Goal: Task Accomplishment & Management: Complete application form

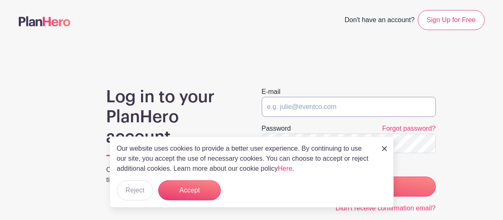
click at [265, 106] on input "email" at bounding box center [349, 107] width 174 height 20
type input "[EMAIL_ADDRESS][DOMAIN_NAME]"
click at [262, 124] on label "Password" at bounding box center [276, 128] width 29 height 10
click at [264, 126] on label "Password" at bounding box center [276, 128] width 29 height 10
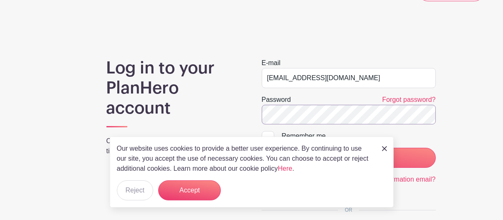
scroll to position [42, 0]
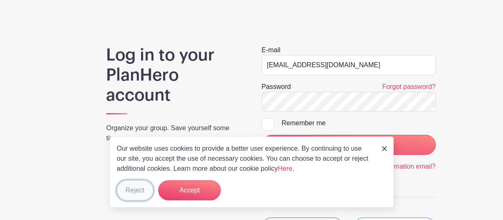
click at [129, 187] on button "Reject" at bounding box center [135, 190] width 36 height 20
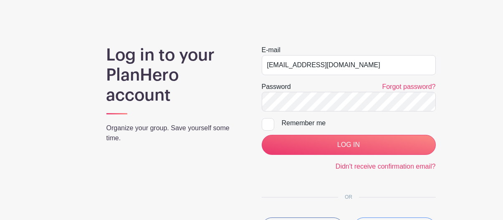
click at [269, 123] on div at bounding box center [268, 124] width 13 height 13
click at [267, 123] on input "Remember me" at bounding box center [264, 120] width 5 height 5
checkbox input "true"
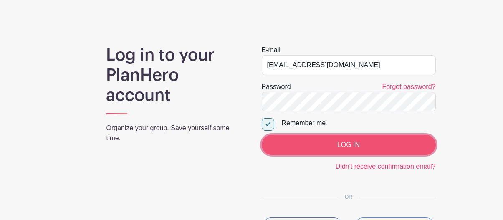
click at [348, 142] on input "LOG IN" at bounding box center [349, 145] width 174 height 20
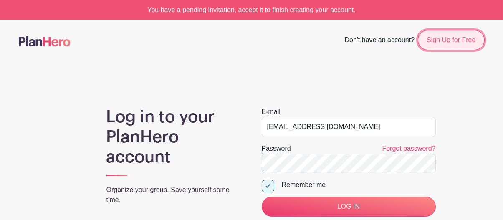
click at [449, 42] on link "Sign Up for Free" at bounding box center [451, 40] width 66 height 20
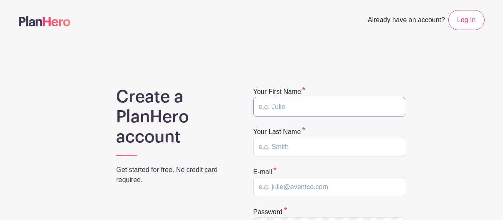
click at [258, 105] on input "text" at bounding box center [329, 107] width 152 height 20
type input "[PERSON_NAME]"
type input "[EMAIL_ADDRESS][DOMAIN_NAME]"
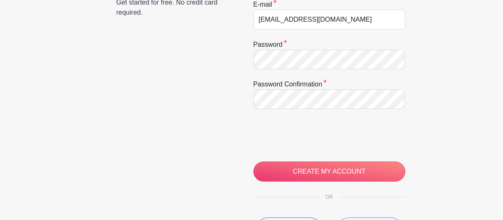
scroll to position [167, 0]
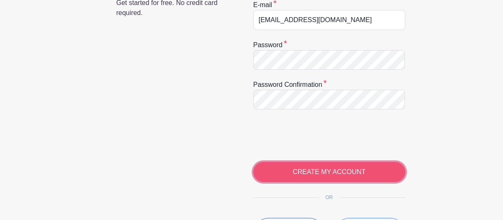
click at [302, 169] on input "CREATE MY ACCOUNT" at bounding box center [329, 172] width 152 height 20
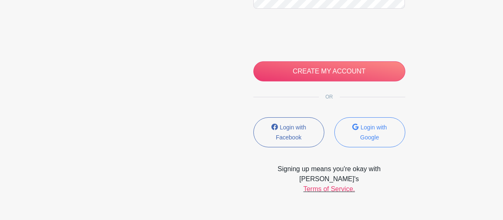
scroll to position [264, 0]
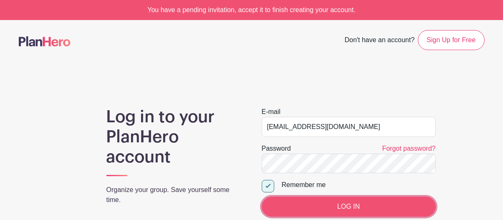
click at [352, 204] on input "LOG IN" at bounding box center [349, 206] width 174 height 20
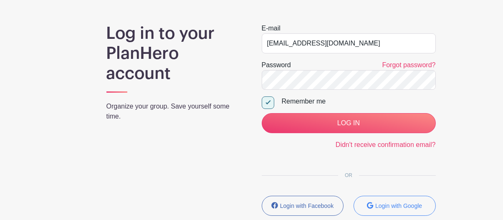
scroll to position [125, 0]
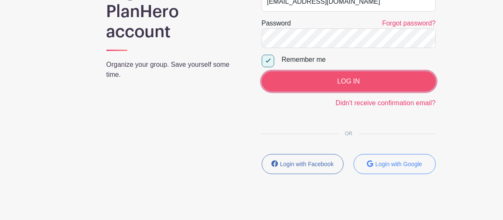
click at [341, 80] on input "LOG IN" at bounding box center [349, 81] width 174 height 20
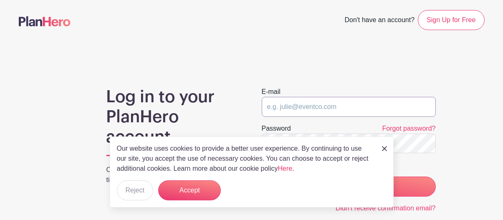
click at [266, 104] on input "email" at bounding box center [349, 107] width 174 height 20
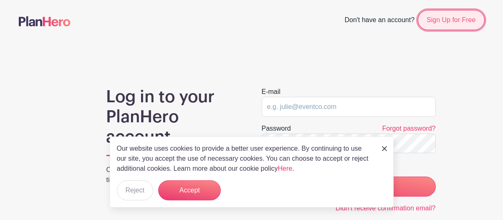
click at [457, 20] on link "Sign Up for Free" at bounding box center [451, 20] width 66 height 20
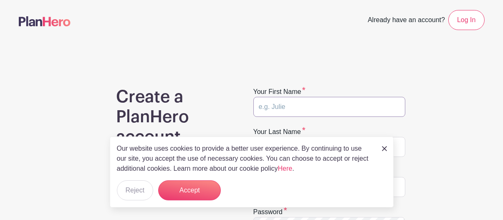
click at [272, 106] on input "text" at bounding box center [329, 107] width 152 height 20
type input "Camille"
type input "Anderson"
type input "[EMAIL_ADDRESS][DOMAIN_NAME]"
click at [283, 131] on label "Your last name" at bounding box center [279, 132] width 52 height 10
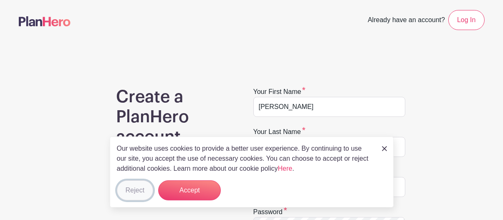
click at [126, 193] on button "Reject" at bounding box center [135, 190] width 36 height 20
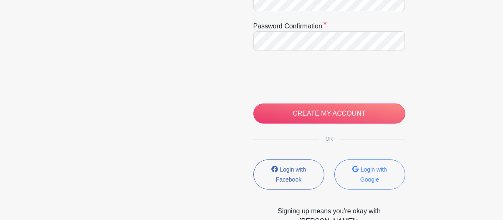
scroll to position [227, 0]
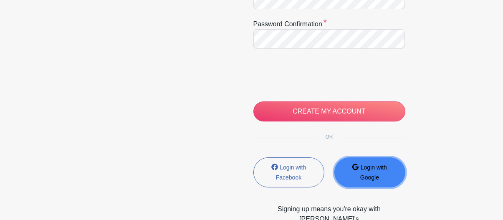
click at [365, 164] on small "Login with Google" at bounding box center [373, 172] width 27 height 17
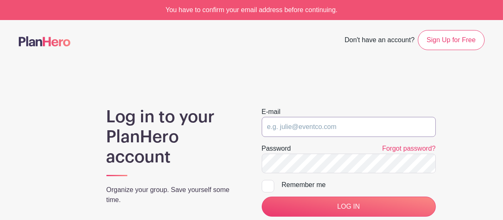
click at [280, 124] on input "email" at bounding box center [349, 127] width 174 height 20
type input "[EMAIL_ADDRESS][DOMAIN_NAME]"
click at [267, 185] on div at bounding box center [268, 186] width 13 height 13
click at [267, 185] on input "Remember me" at bounding box center [264, 182] width 5 height 5
checkbox input "true"
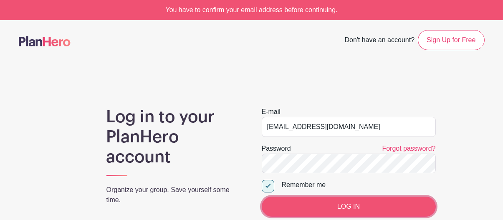
click at [346, 204] on input "LOG IN" at bounding box center [349, 206] width 174 height 20
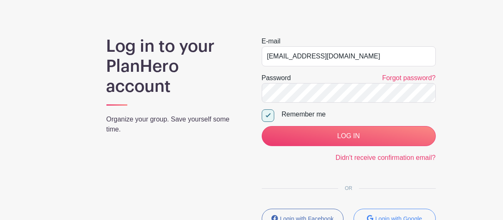
scroll to position [125, 0]
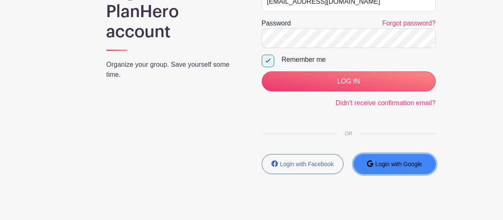
click at [390, 164] on small "Login with Google" at bounding box center [398, 164] width 47 height 7
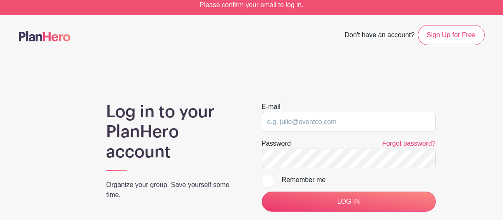
scroll to position [5, 0]
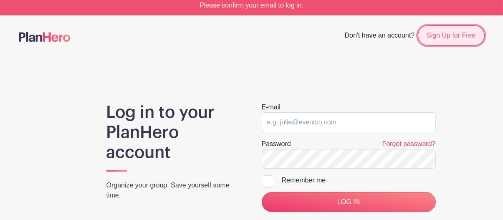
click at [443, 36] on link "Sign Up for Free" at bounding box center [451, 35] width 66 height 20
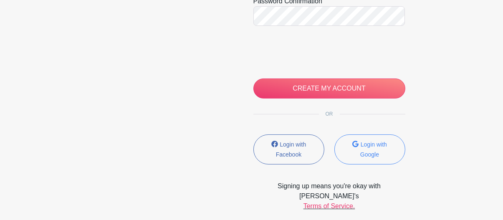
scroll to position [282, 0]
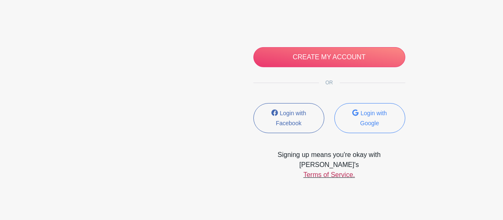
click at [316, 171] on link "Terms of Service." at bounding box center [329, 174] width 52 height 7
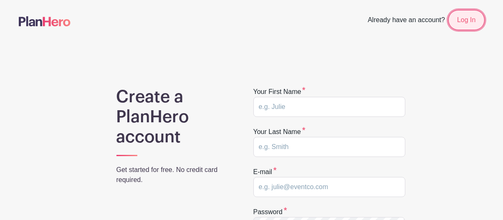
click at [464, 18] on link "Log In" at bounding box center [466, 20] width 36 height 20
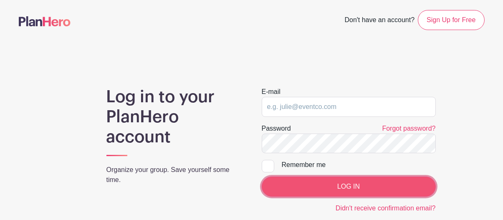
click at [337, 182] on input "LOG IN" at bounding box center [349, 186] width 174 height 20
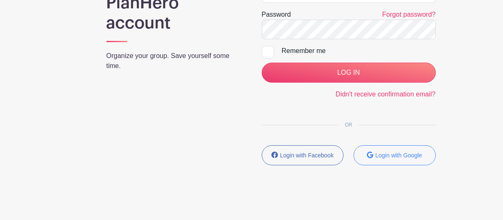
scroll to position [136, 0]
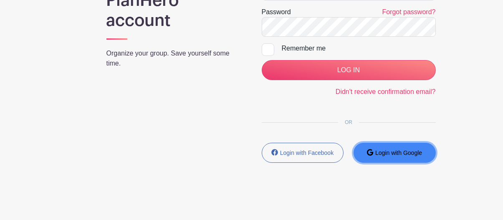
click at [378, 152] on small "Login with Google" at bounding box center [398, 152] width 47 height 7
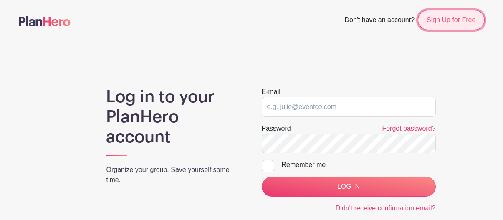
click at [447, 15] on link "Sign Up for Free" at bounding box center [451, 20] width 66 height 20
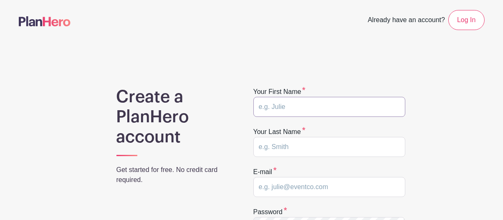
click at [271, 105] on input "text" at bounding box center [329, 107] width 152 height 20
type input "[PERSON_NAME]"
type input "Anderson"
type input "andyandcamille@gmail.com"
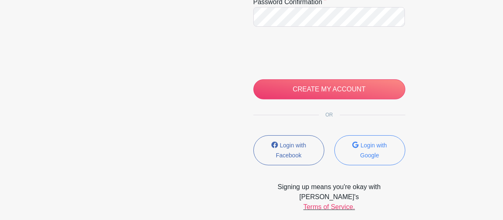
scroll to position [250, 0]
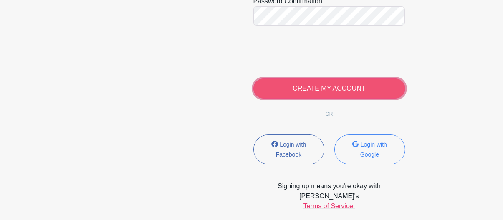
click at [319, 84] on input "CREATE MY ACCOUNT" at bounding box center [329, 88] width 152 height 20
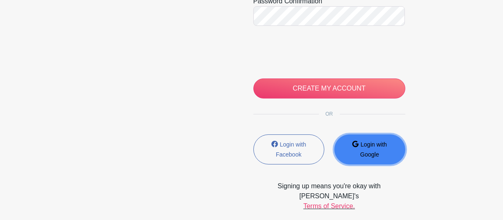
click at [357, 152] on button "Login with Google" at bounding box center [369, 149] width 71 height 30
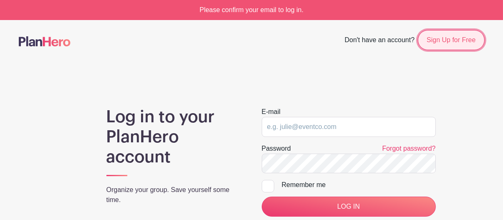
click at [433, 45] on link "Sign Up for Free" at bounding box center [451, 40] width 66 height 20
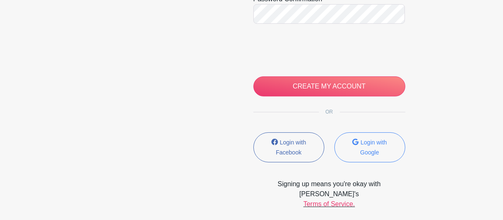
scroll to position [240, 0]
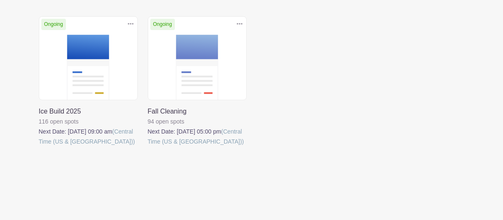
scroll to position [199, 0]
click at [39, 146] on link at bounding box center [39, 146] width 0 height 0
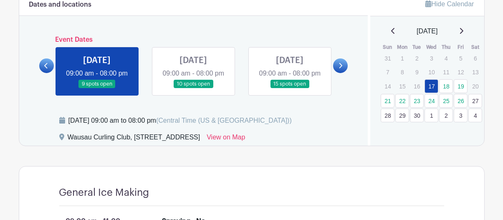
scroll to position [375, 0]
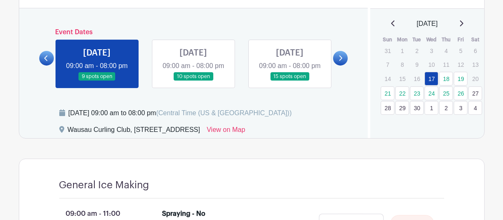
click at [97, 81] on link at bounding box center [97, 81] width 0 height 0
click at [245, 138] on link "View on Map" at bounding box center [225, 131] width 38 height 13
click at [84, 118] on div "Wednesday, September 17, 2025 at 09:00 am to 08:00 pm (Central Time (US & Canad…" at bounding box center [179, 113] width 223 height 10
click at [61, 116] on icon at bounding box center [62, 112] width 6 height 7
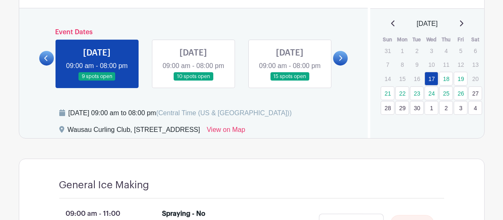
click at [97, 81] on link at bounding box center [97, 81] width 0 height 0
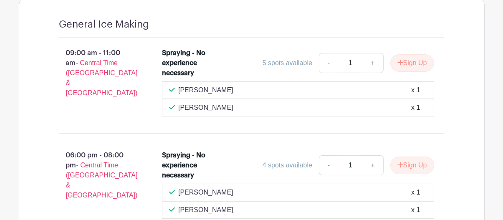
scroll to position [542, 0]
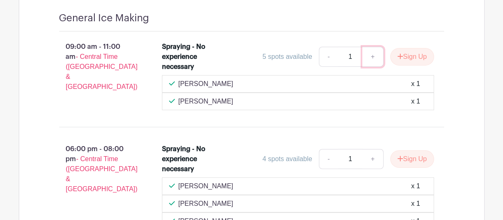
click at [370, 65] on link "+" at bounding box center [372, 57] width 21 height 20
click at [410, 65] on button "Sign Up" at bounding box center [412, 57] width 44 height 18
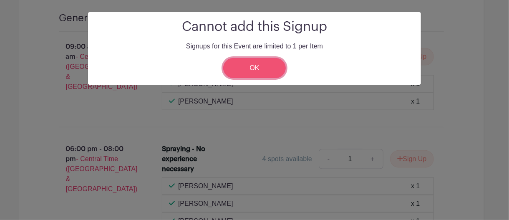
click at [254, 66] on link "OK" at bounding box center [254, 68] width 63 height 20
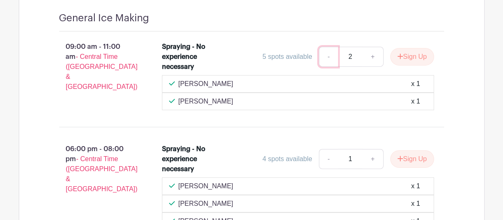
click at [327, 67] on link "-" at bounding box center [328, 57] width 19 height 20
type input "1"
click at [409, 65] on button "Sign Up" at bounding box center [412, 57] width 44 height 18
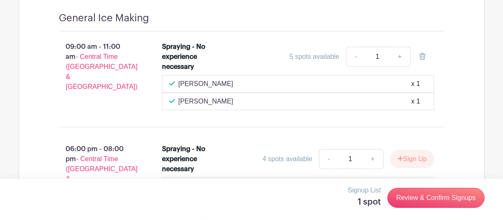
click at [299, 62] on div "5 spots available" at bounding box center [314, 57] width 50 height 10
click at [338, 62] on div "5 spots available" at bounding box center [314, 57] width 50 height 10
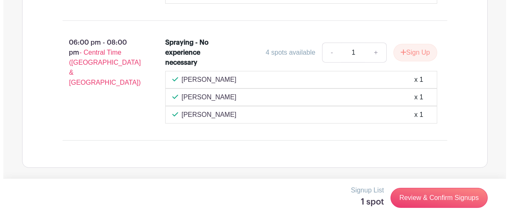
scroll to position [657, 0]
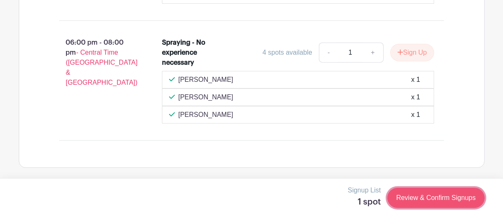
click at [433, 195] on link "Review & Confirm Signups" at bounding box center [435, 198] width 97 height 20
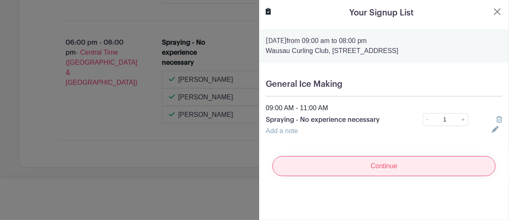
click at [380, 166] on input "Continue" at bounding box center [383, 166] width 223 height 20
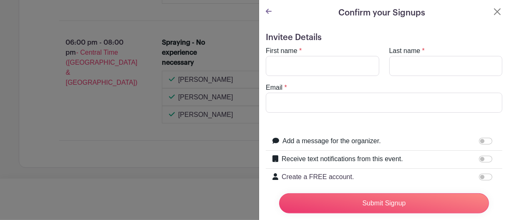
click at [317, 178] on p "Create a FREE account." at bounding box center [380, 177] width 196 height 10
click at [479, 178] on input "Create a FREE account. Needed in order to edit your signups in the future (reco…" at bounding box center [485, 177] width 13 height 7
checkbox input "true"
click at [272, 66] on input "First name" at bounding box center [322, 66] width 113 height 20
type input "Camille"
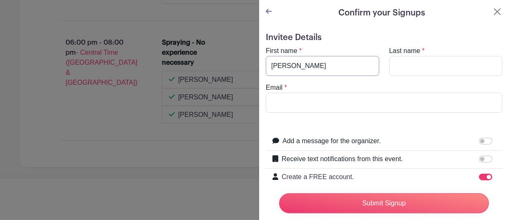
type input "Anderson"
type input "andyandcamille@gmail.com"
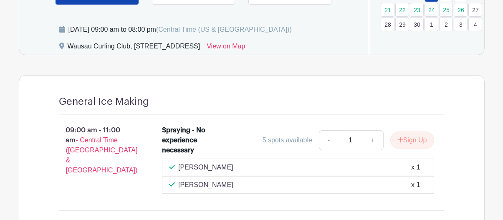
scroll to position [501, 0]
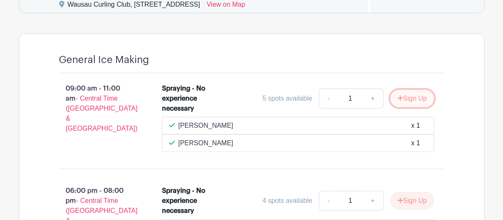
click at [414, 107] on button "Sign Up" at bounding box center [412, 99] width 44 height 18
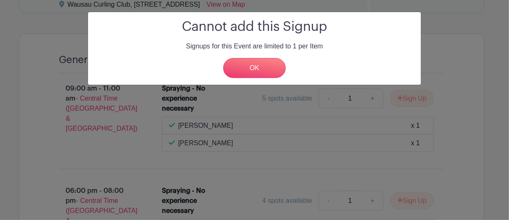
click at [87, 142] on div "Cannot add this Signup Signups for this Event are limited to 1 per Item OK" at bounding box center [254, 110] width 509 height 220
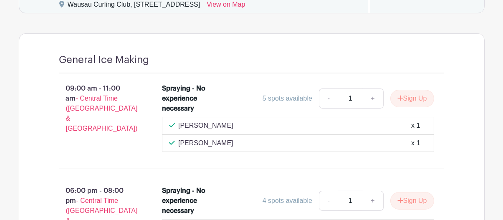
click at [268, 131] on div "Brennan Harding x 1" at bounding box center [298, 126] width 258 height 10
click at [249, 152] on div "Katie Howard x 1" at bounding box center [298, 143] width 272 height 18
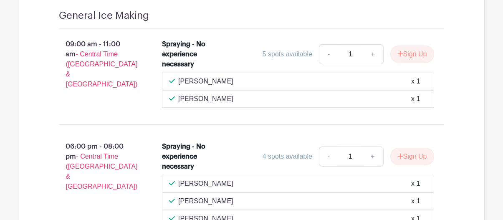
scroll to position [584, 0]
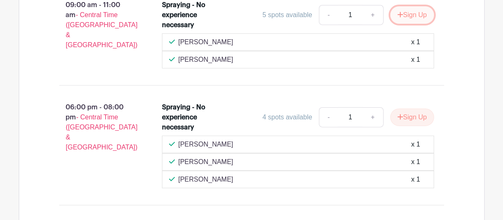
click at [407, 24] on button "Sign Up" at bounding box center [412, 15] width 44 height 18
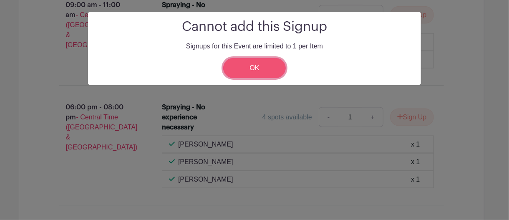
click at [255, 68] on link "OK" at bounding box center [254, 68] width 63 height 20
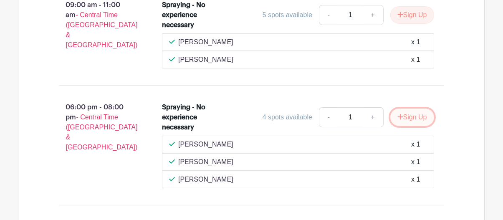
click at [407, 126] on button "Sign Up" at bounding box center [412, 117] width 44 height 18
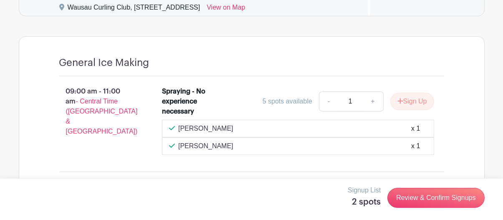
scroll to position [490, 0]
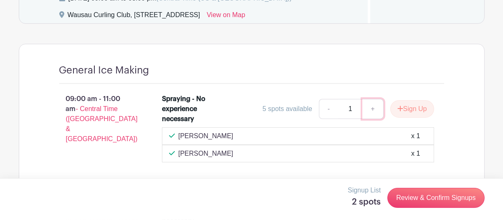
click at [371, 119] on link "+" at bounding box center [372, 109] width 21 height 20
click at [410, 118] on button "Sign Up" at bounding box center [412, 109] width 44 height 18
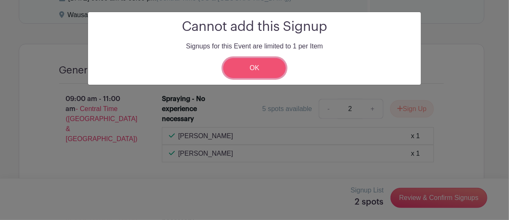
click at [255, 65] on link "OK" at bounding box center [254, 68] width 63 height 20
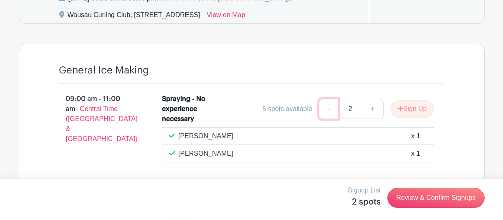
click at [327, 119] on link "-" at bounding box center [328, 109] width 19 height 20
type input "1"
click at [409, 118] on button "Sign Up" at bounding box center [412, 109] width 44 height 18
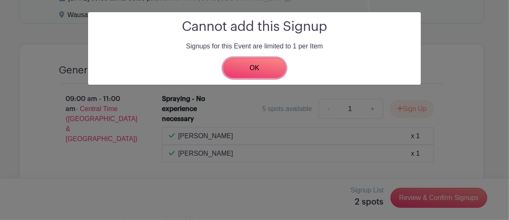
drag, startPoint x: 249, startPoint y: 67, endPoint x: 240, endPoint y: 54, distance: 15.6
click at [248, 67] on link "OK" at bounding box center [254, 68] width 63 height 20
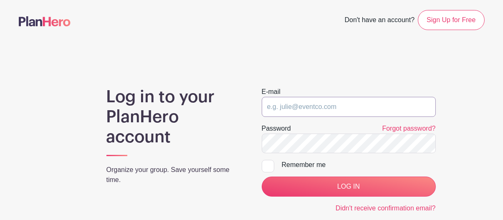
click at [281, 106] on input "email" at bounding box center [349, 107] width 174 height 20
type input "andyandcamille@gmail.com"
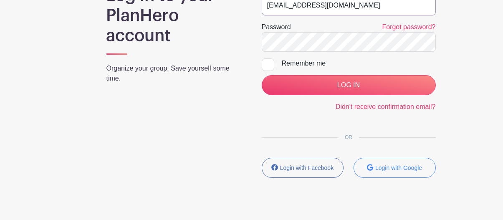
scroll to position [116, 0]
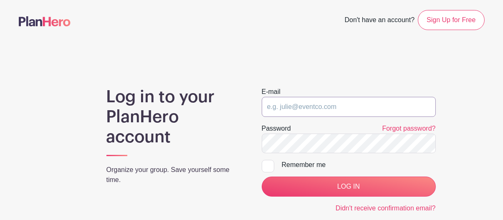
click at [266, 104] on input "email" at bounding box center [349, 107] width 174 height 20
type input "[EMAIL_ADDRESS][DOMAIN_NAME]"
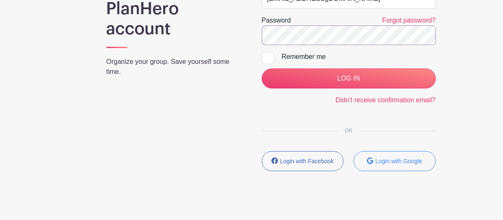
scroll to position [116, 0]
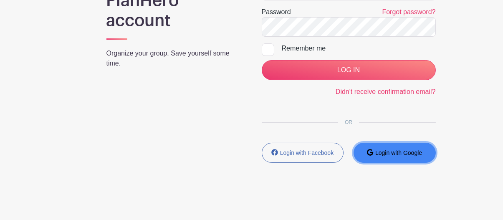
click at [381, 152] on small "Login with Google" at bounding box center [398, 152] width 47 height 7
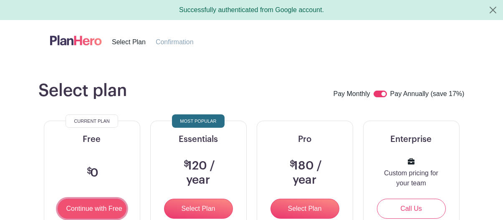
click at [79, 205] on input "Continue with Free" at bounding box center [92, 209] width 69 height 20
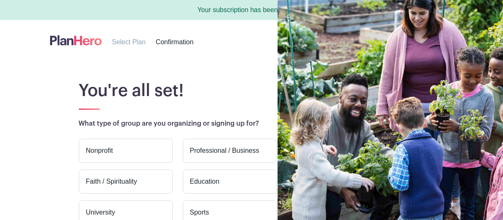
click at [96, 150] on label "Nonprofit" at bounding box center [126, 150] width 94 height 24
click at [0, 0] on input "Nonprofit" at bounding box center [0, 0] width 0 height 0
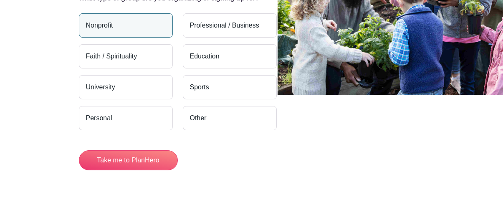
scroll to position [126, 0]
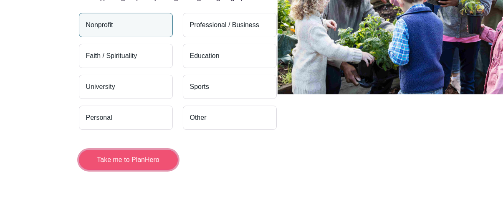
click at [115, 159] on button "Take me to PlanHero" at bounding box center [128, 160] width 99 height 20
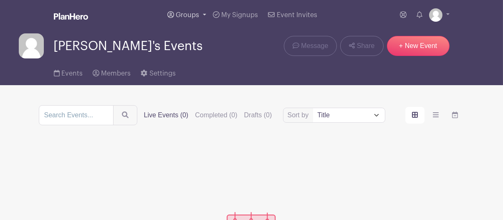
click at [181, 15] on span "Groups" at bounding box center [187, 15] width 23 height 7
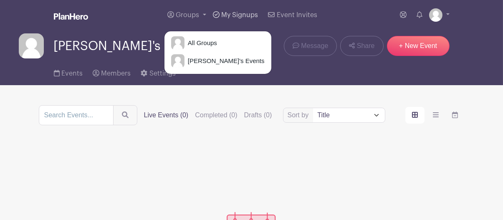
click at [236, 15] on span "My Signups" at bounding box center [239, 15] width 37 height 7
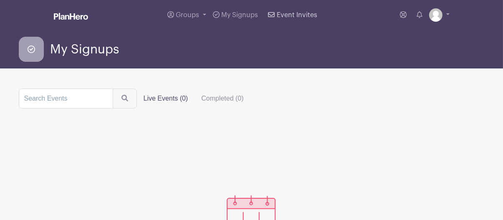
click at [288, 15] on span "Event Invites" at bounding box center [297, 15] width 40 height 7
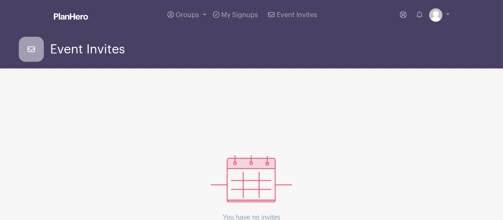
click at [400, 39] on div "Event Invites" at bounding box center [251, 49] width 465 height 25
click at [28, 52] on icon at bounding box center [32, 49] width 8 height 6
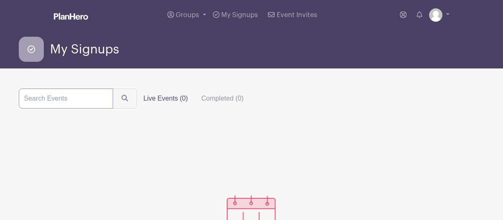
click at [33, 96] on input "search" at bounding box center [66, 98] width 94 height 20
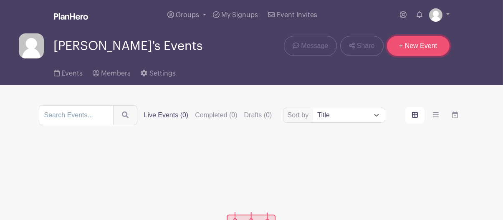
click at [410, 44] on link "+ New Event" at bounding box center [418, 46] width 63 height 20
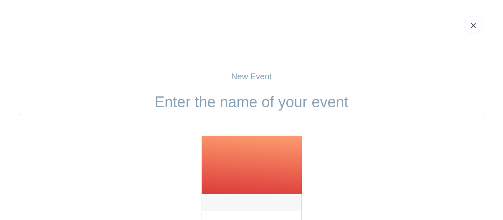
click at [213, 155] on img at bounding box center [252, 215] width 102 height 160
click at [155, 103] on input "text" at bounding box center [251, 102] width 465 height 26
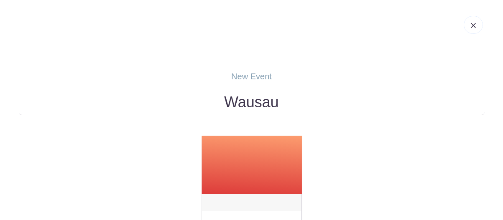
click at [281, 102] on input "Wausau" at bounding box center [251, 102] width 465 height 26
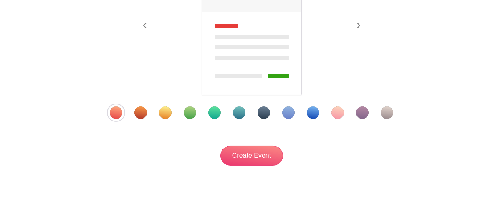
scroll to position [209, 0]
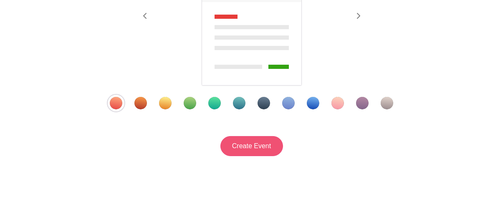
type input "Wausau Curling"
click at [232, 146] on input "Create Event" at bounding box center [251, 146] width 63 height 20
